Goal: Transaction & Acquisition: Register for event/course

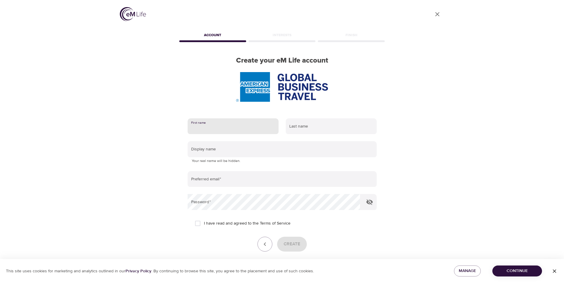
click at [220, 129] on input "text" at bounding box center [232, 127] width 91 height 16
drag, startPoint x: 477, startPoint y: 166, endPoint x: 302, endPoint y: 157, distance: 175.8
click at [477, 166] on div "User Profile Account Interests Finish Create your eM Life account First name La…" at bounding box center [282, 141] width 564 height 283
click at [209, 129] on input "text" at bounding box center [232, 127] width 91 height 16
type input "Shai"
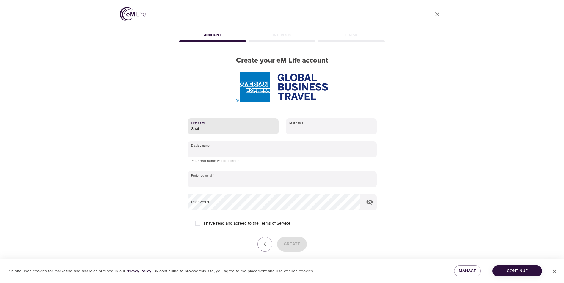
type input "Licona"
type input "[PERSON_NAME]"
type input "shai.licona@amexgbt.com"
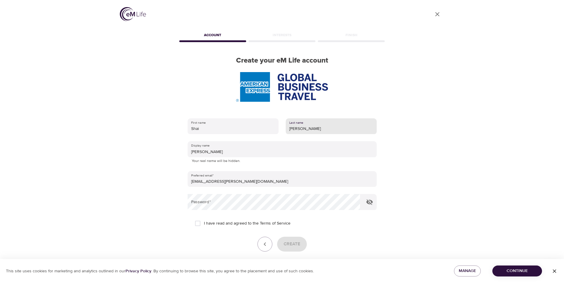
click at [329, 129] on input "Licona" at bounding box center [330, 127] width 91 height 16
type input "Licona SILVA"
click at [435, 119] on div "User Profile Account Interests Finish Create your eM Life account First name Sh…" at bounding box center [282, 141] width 339 height 283
click at [415, 243] on div "User Profile Account Interests Finish Create your eM Life account First name Sh…" at bounding box center [282, 141] width 339 height 283
click at [374, 203] on button "button" at bounding box center [369, 202] width 14 height 14
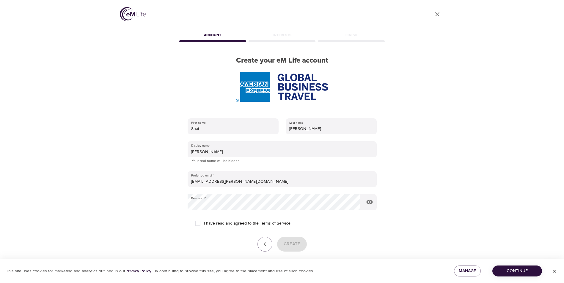
click at [215, 221] on span "I have read and agreed to the Terms of Service" at bounding box center [247, 224] width 86 height 6
click at [204, 220] on input "I have read and agreed to the Terms of Service" at bounding box center [197, 223] width 12 height 12
checkbox input "true"
click at [300, 242] on button "Create" at bounding box center [292, 244] width 30 height 15
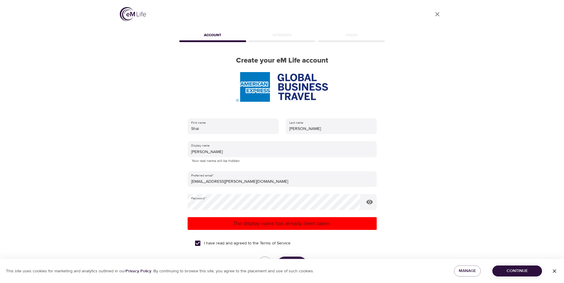
click at [290, 36] on div "Interests" at bounding box center [281, 36] width 69 height 12
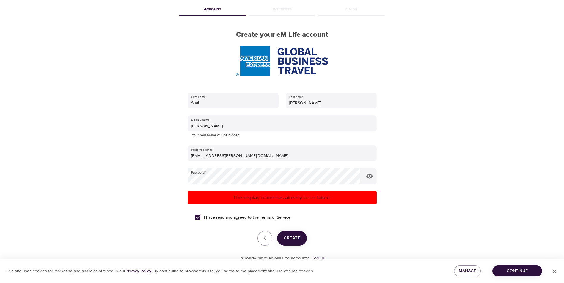
scroll to position [45, 0]
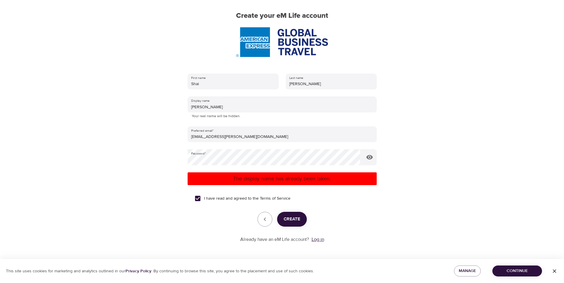
click at [317, 239] on link "Log in" at bounding box center [317, 240] width 12 height 6
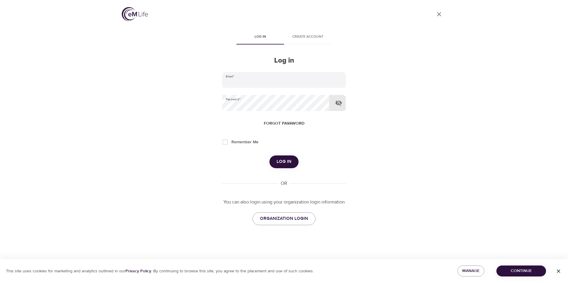
type input "[EMAIL_ADDRESS][PERSON_NAME][DOMAIN_NAME]"
click at [338, 107] on button "button" at bounding box center [339, 103] width 14 height 14
click at [283, 162] on span "Log in" at bounding box center [284, 162] width 15 height 8
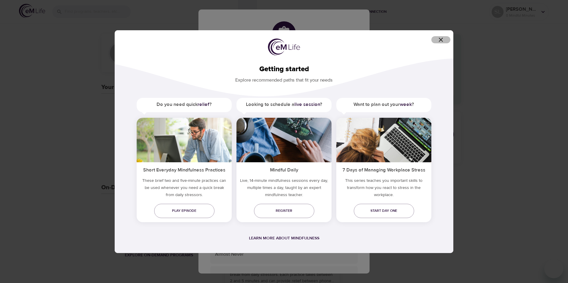
click at [444, 39] on icon "button" at bounding box center [440, 39] width 7 height 7
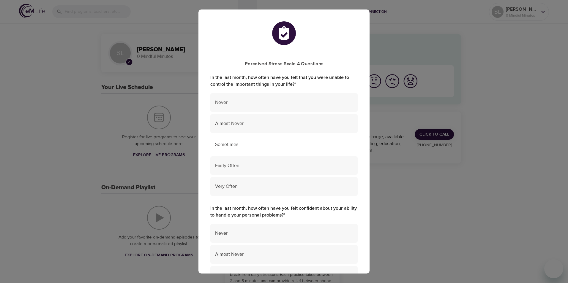
click at [234, 141] on span "Sometimes" at bounding box center [284, 144] width 138 height 7
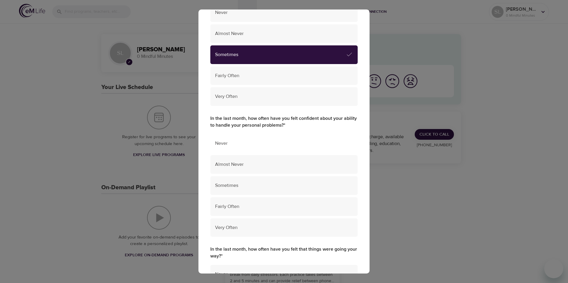
scroll to position [119, 0]
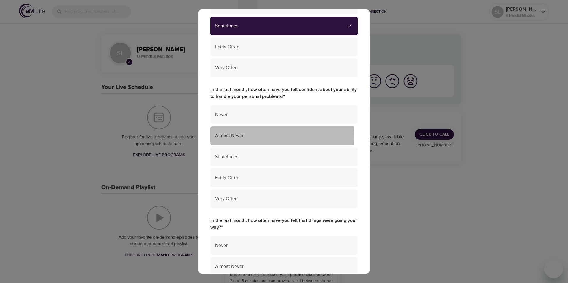
click at [236, 138] on span "Almost Never" at bounding box center [284, 135] width 138 height 7
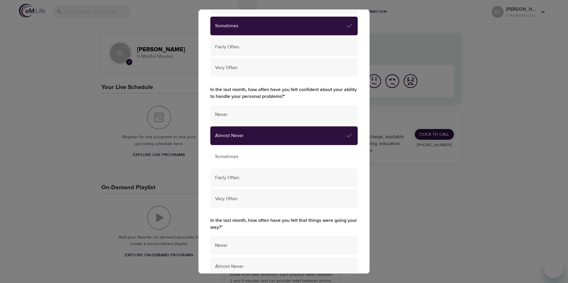
click at [236, 157] on span "Sometimes" at bounding box center [284, 157] width 138 height 7
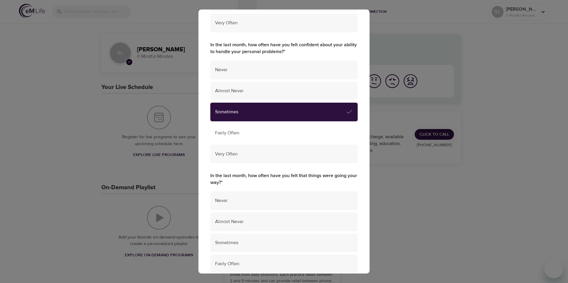
scroll to position [208, 0]
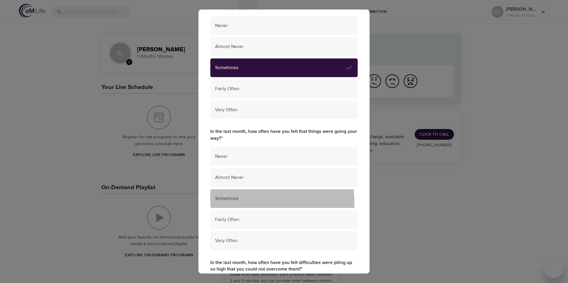
click at [234, 204] on div "Sometimes" at bounding box center [283, 199] width 147 height 19
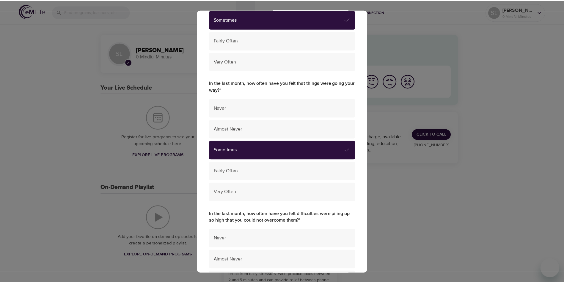
scroll to position [356, 0]
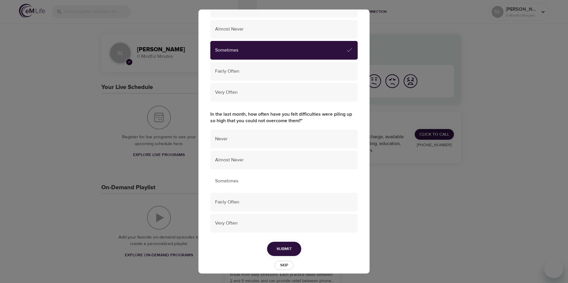
click at [248, 186] on div "Sometimes" at bounding box center [283, 181] width 147 height 19
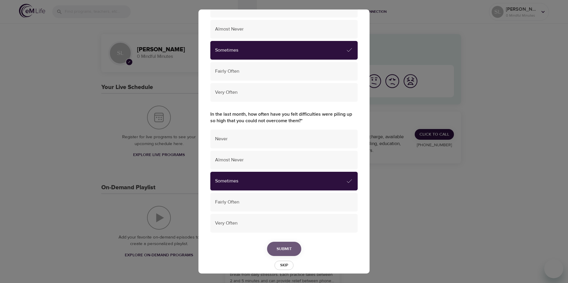
click at [280, 251] on span "Submit" at bounding box center [284, 249] width 15 height 7
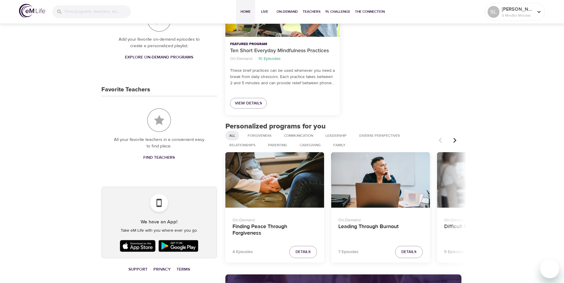
scroll to position [197, 0]
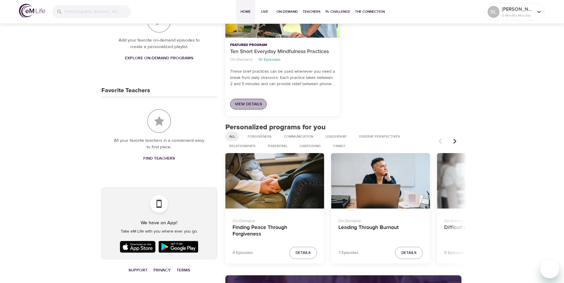
click at [260, 100] on link "View Details" at bounding box center [248, 104] width 37 height 11
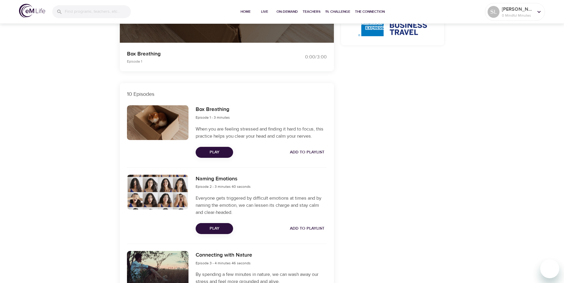
scroll to position [208, 0]
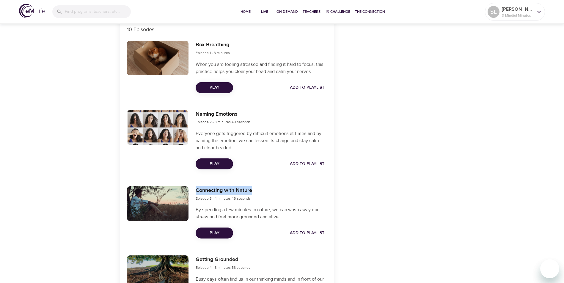
drag, startPoint x: 193, startPoint y: 191, endPoint x: 253, endPoint y: 191, distance: 59.4
click at [253, 191] on div "Connecting with Nature Episode 3 - 4 minutes 46 seconds By spending a few minut…" at bounding box center [261, 212] width 138 height 59
copy h6 "Connecting with Nature"
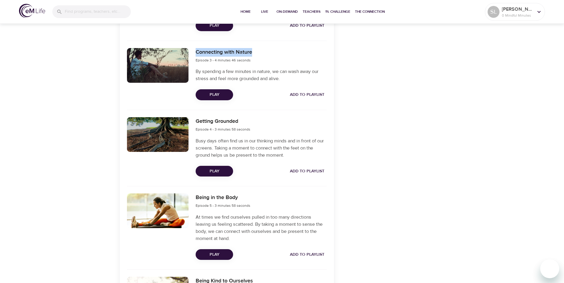
scroll to position [356, 0]
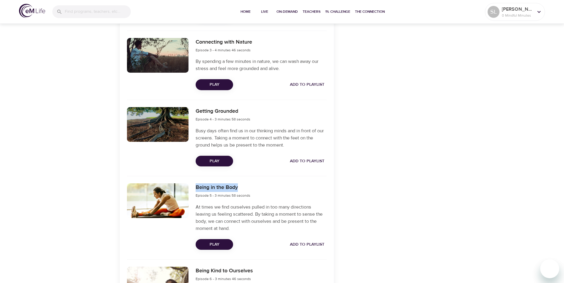
drag, startPoint x: 226, startPoint y: 190, endPoint x: 258, endPoint y: 188, distance: 31.5
click at [258, 188] on div "Being in the Body Episode 5 - 3 minutes 58 seconds At times we find ourselves p…" at bounding box center [261, 217] width 138 height 74
drag, startPoint x: 258, startPoint y: 188, endPoint x: 217, endPoint y: 190, distance: 40.7
copy h6 "Being in the Body"
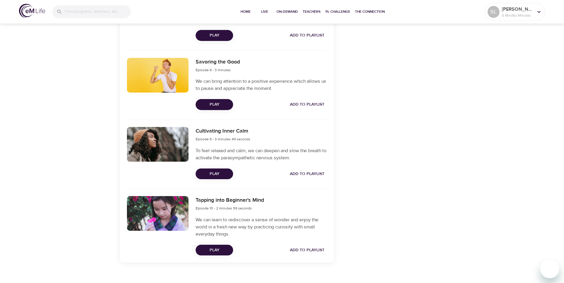
scroll to position [728, 0]
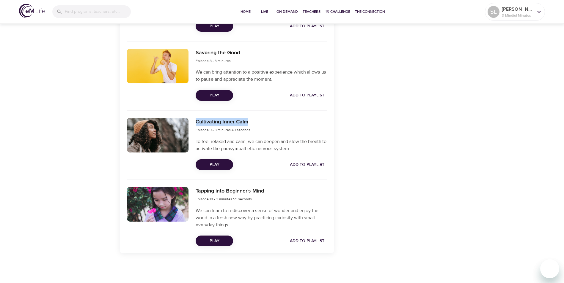
drag, startPoint x: 196, startPoint y: 121, endPoint x: 255, endPoint y: 122, distance: 59.4
click at [255, 122] on div "Cultivating Inner Calm Episode 9 - 3 minutes 49 seconds" at bounding box center [260, 125] width 131 height 15
drag, startPoint x: 255, startPoint y: 122, endPoint x: 234, endPoint y: 122, distance: 22.0
copy h6 "Cultivating Inner Calm"
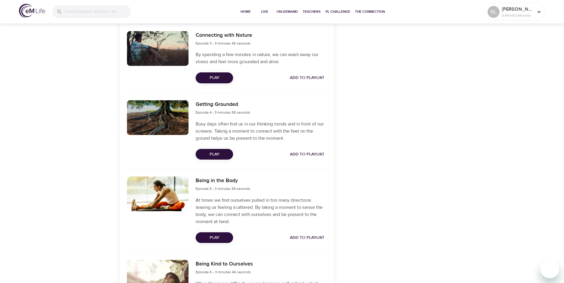
scroll to position [342, 0]
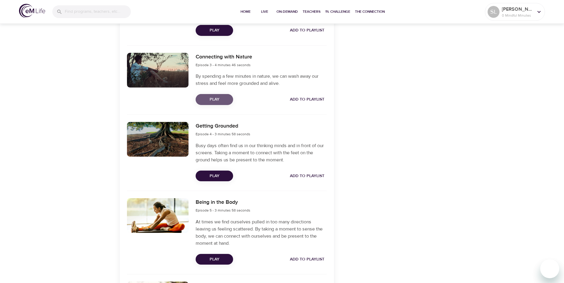
click at [217, 95] on button "Play" at bounding box center [213, 99] width 37 height 11
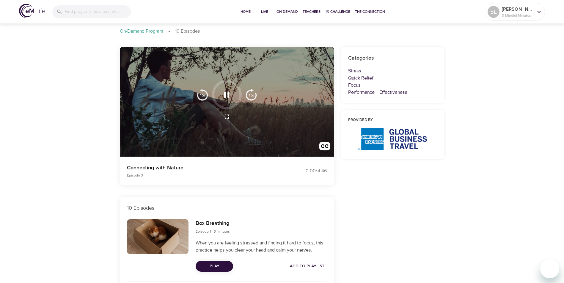
scroll to position [0, 0]
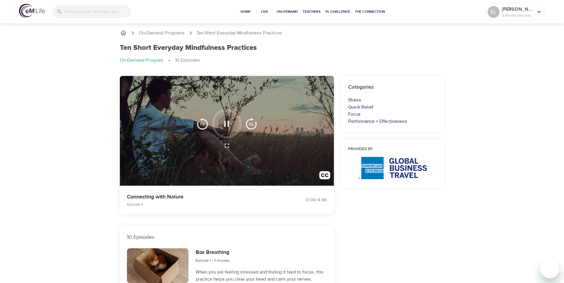
click at [229, 121] on icon "button" at bounding box center [226, 124] width 10 height 10
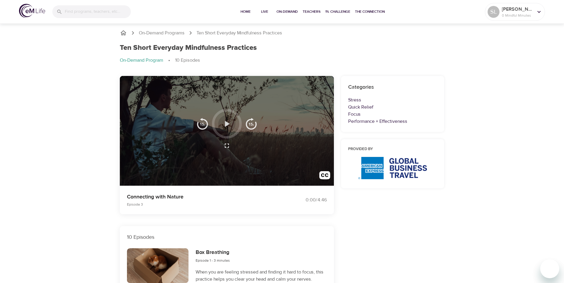
click at [230, 123] on icon "button" at bounding box center [226, 124] width 10 height 10
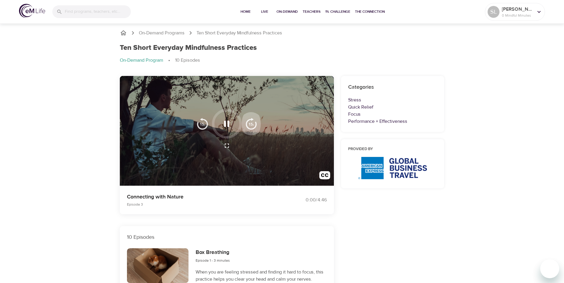
click at [252, 122] on img "button" at bounding box center [251, 124] width 12 height 12
click at [209, 168] on div at bounding box center [227, 131] width 214 height 110
click at [147, 143] on div at bounding box center [227, 131] width 214 height 110
click at [229, 119] on icon "button" at bounding box center [226, 124] width 10 height 10
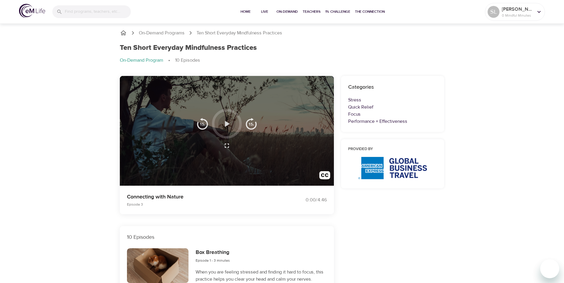
click at [229, 119] on icon "button" at bounding box center [226, 124] width 10 height 10
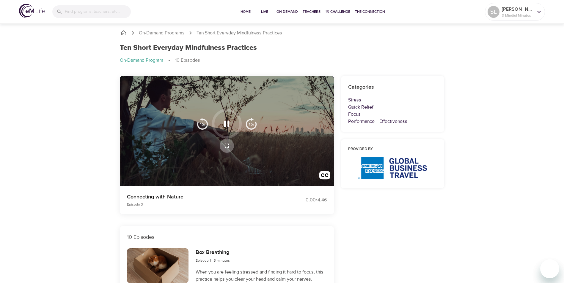
click at [224, 145] on icon "button" at bounding box center [226, 145] width 7 height 7
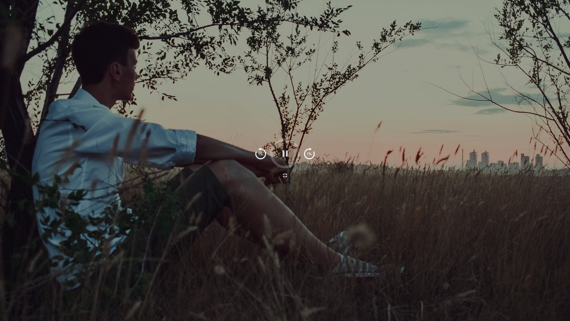
click at [283, 152] on icon "button" at bounding box center [285, 153] width 5 height 6
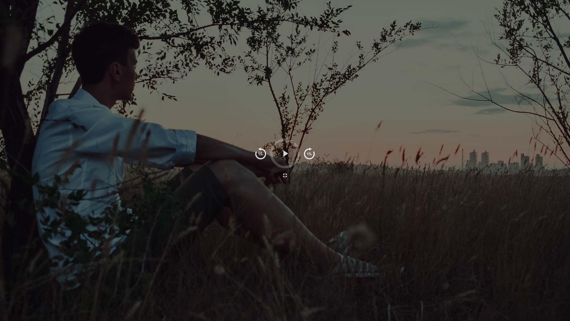
click at [283, 152] on icon "button" at bounding box center [285, 153] width 10 height 10
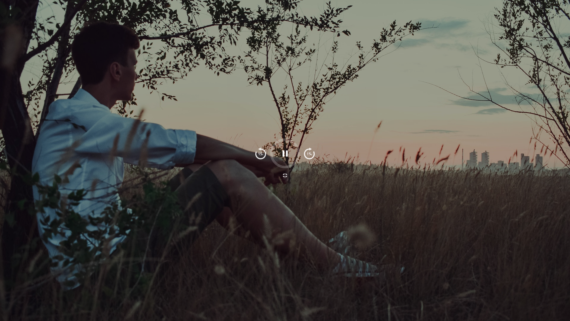
click at [522, 22] on div at bounding box center [285, 160] width 570 height 321
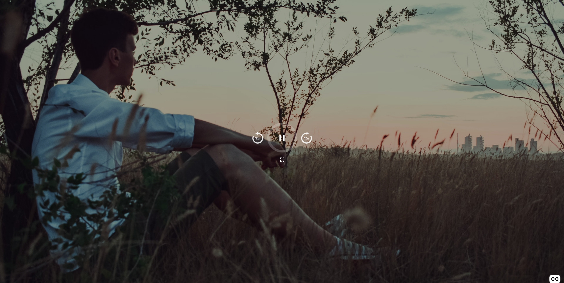
scroll to position [416, 0]
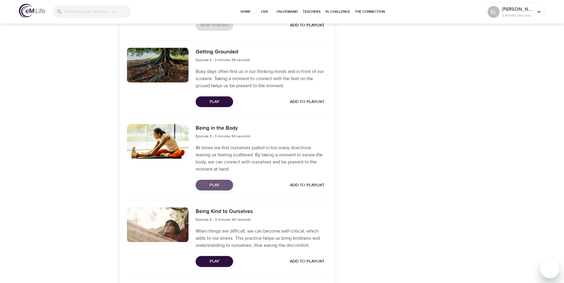
click at [221, 184] on span "Play" at bounding box center [214, 185] width 28 height 7
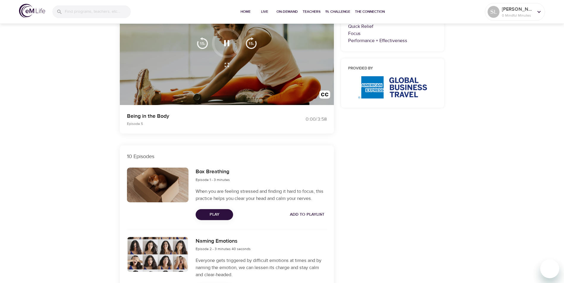
scroll to position [0, 0]
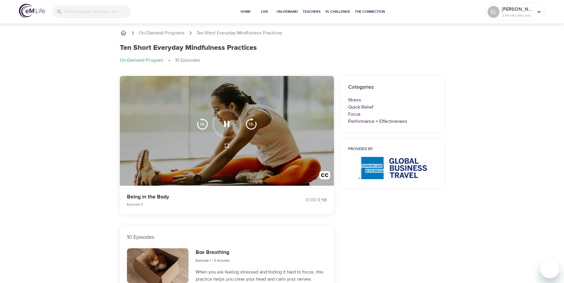
click at [228, 124] on icon "button" at bounding box center [226, 124] width 5 height 6
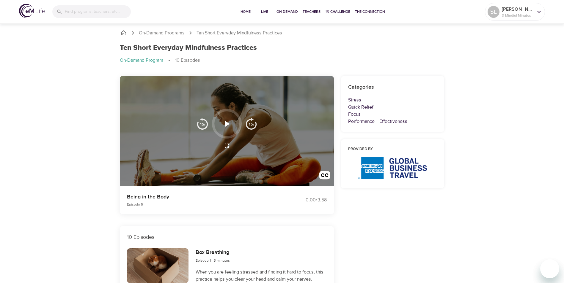
click at [229, 123] on icon "button" at bounding box center [226, 124] width 10 height 10
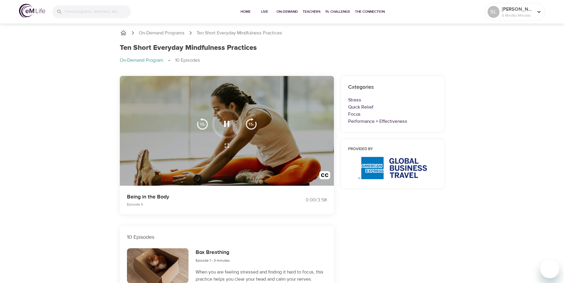
click at [226, 144] on icon "button" at bounding box center [226, 145] width 7 height 7
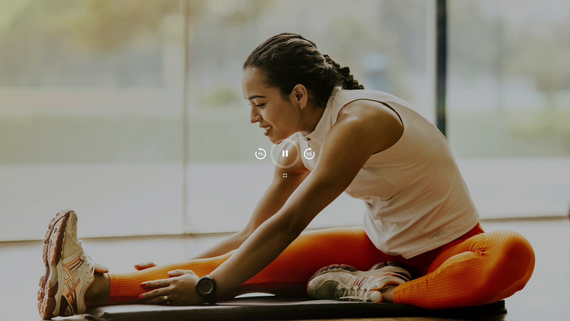
click at [517, 22] on div at bounding box center [285, 160] width 570 height 321
drag, startPoint x: 395, startPoint y: 319, endPoint x: 384, endPoint y: 287, distance: 34.1
click at [395, 283] on div at bounding box center [285, 160] width 570 height 321
drag, startPoint x: 278, startPoint y: 258, endPoint x: 95, endPoint y: 286, distance: 184.8
click at [193, 283] on div at bounding box center [285, 160] width 570 height 321
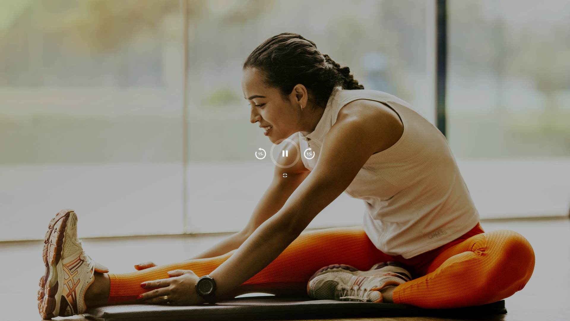
drag, startPoint x: 67, startPoint y: 247, endPoint x: 166, endPoint y: 51, distance: 219.9
click at [135, 95] on div at bounding box center [285, 160] width 570 height 321
click at [382, 40] on div at bounding box center [285, 160] width 570 height 321
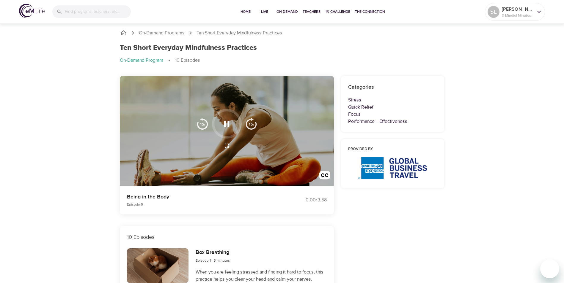
click at [365, 115] on p "Focus" at bounding box center [392, 114] width 89 height 7
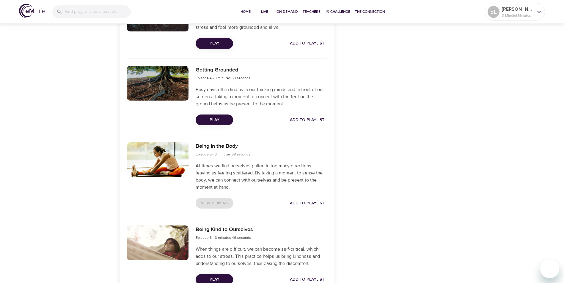
scroll to position [416, 0]
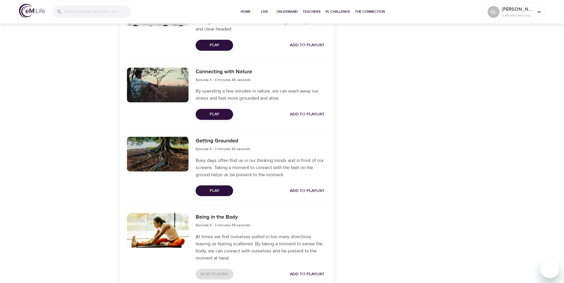
click at [223, 116] on span "Play" at bounding box center [214, 114] width 28 height 7
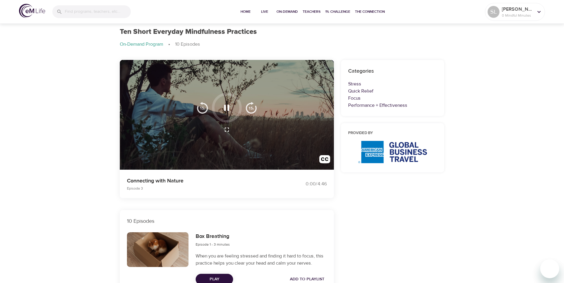
scroll to position [0, 0]
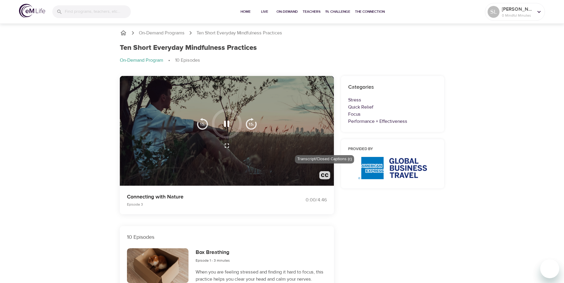
click at [324, 176] on img "button" at bounding box center [324, 176] width 11 height 11
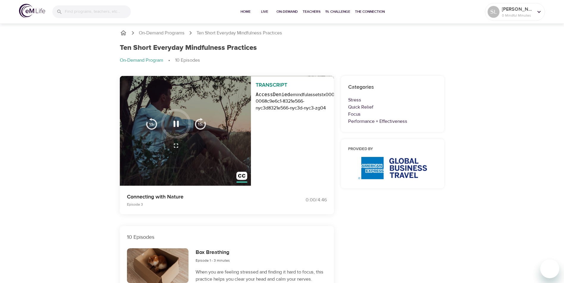
scroll to position [0, 49]
click at [199, 255] on h6 "Box Breathing" at bounding box center [212, 253] width 34 height 9
click at [242, 175] on img "button" at bounding box center [241, 177] width 11 height 11
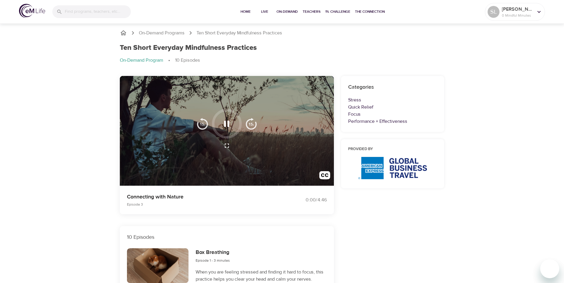
click at [274, 43] on div "Ten Short Everyday Mindfulness Practices On-Demand Program 10 Episodes" at bounding box center [282, 56] width 332 height 32
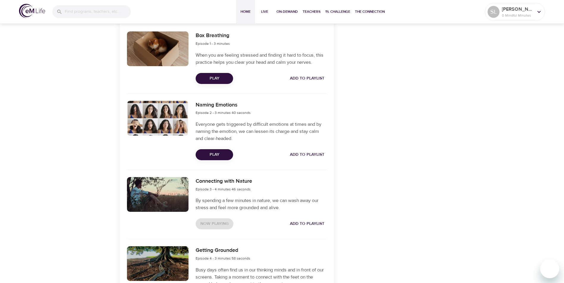
scroll to position [0, 0]
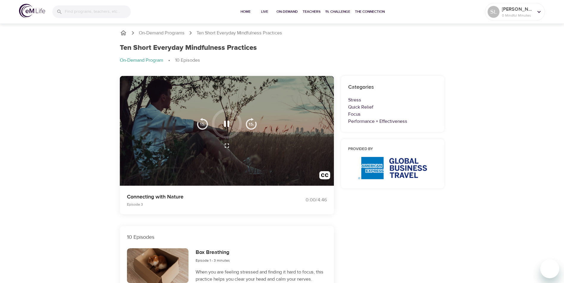
click at [230, 129] on icon "button" at bounding box center [226, 124] width 10 height 10
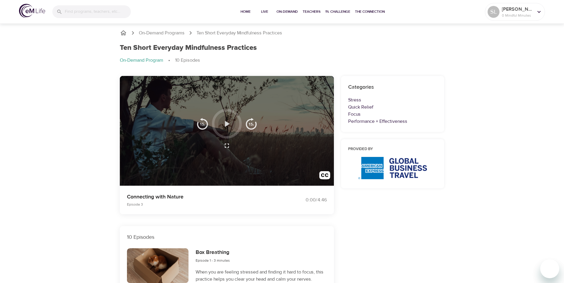
click at [231, 128] on icon "button" at bounding box center [226, 124] width 10 height 10
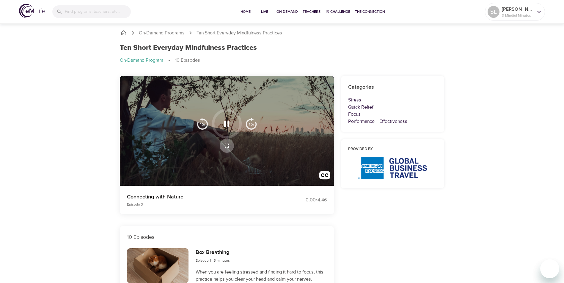
click at [225, 143] on icon "button" at bounding box center [226, 145] width 7 height 7
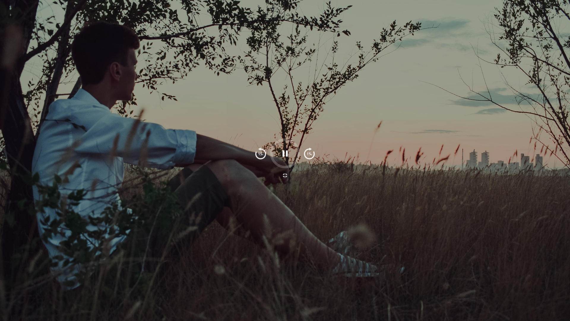
click at [373, 70] on div at bounding box center [285, 160] width 570 height 321
drag, startPoint x: 364, startPoint y: 55, endPoint x: 339, endPoint y: 51, distance: 25.9
click at [364, 55] on div at bounding box center [285, 160] width 570 height 321
drag, startPoint x: 307, startPoint y: 51, endPoint x: 265, endPoint y: 100, distance: 64.3
click at [279, 83] on div at bounding box center [285, 160] width 570 height 321
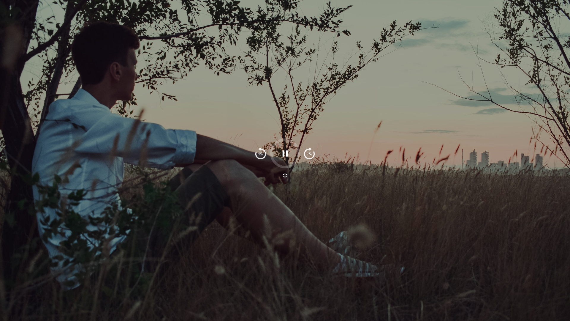
click at [261, 105] on div at bounding box center [285, 160] width 570 height 321
drag, startPoint x: 517, startPoint y: 60, endPoint x: 517, endPoint y: 68, distance: 7.4
click at [517, 67] on div at bounding box center [285, 160] width 570 height 321
